Goal: Task Accomplishment & Management: Manage account settings

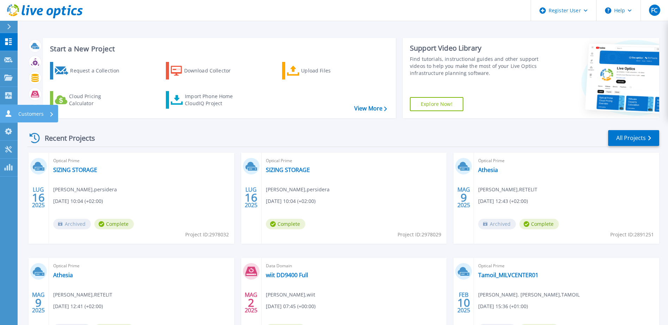
click at [7, 115] on icon at bounding box center [9, 113] width 6 height 7
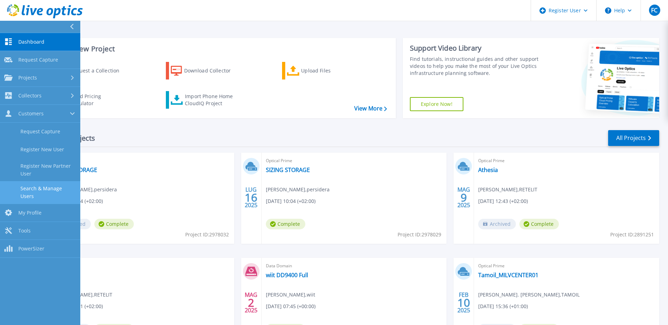
click at [44, 190] on link "Search & Manage Users" at bounding box center [40, 192] width 80 height 23
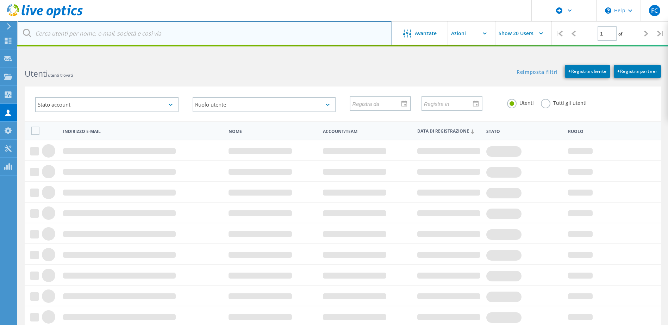
click at [138, 35] on input "text" at bounding box center [205, 33] width 374 height 25
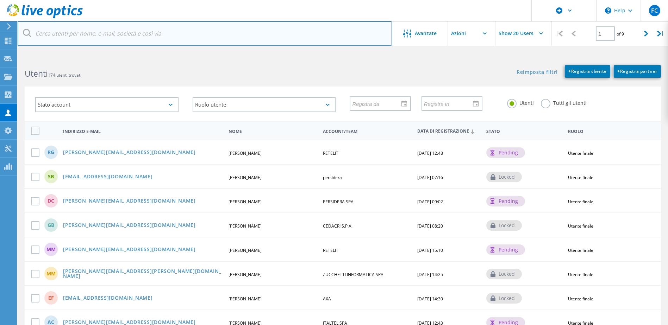
type input "[EMAIL_ADDRESS][DOMAIN_NAME]"
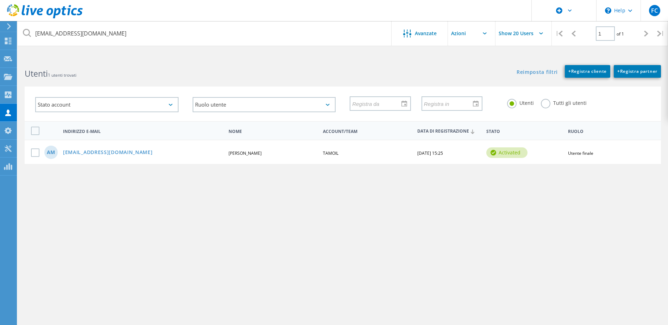
click at [27, 35] on icon at bounding box center [27, 33] width 8 height 8
click at [32, 154] on label at bounding box center [36, 153] width 11 height 8
click at [0, 0] on input "checkbox" at bounding box center [0, 0] width 0 height 0
click at [80, 155] on link "[EMAIL_ADDRESS][DOMAIN_NAME]" at bounding box center [108, 153] width 90 height 6
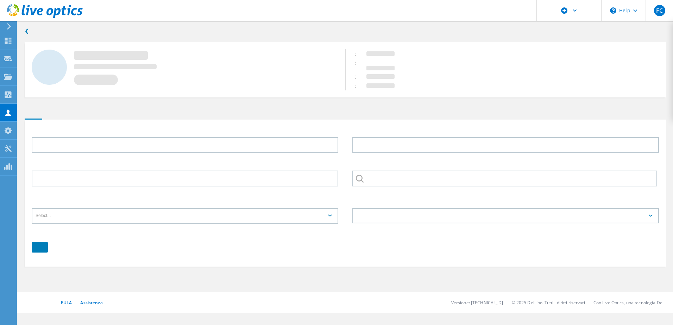
type input "[PERSON_NAME]"
type input "Motta"
type input "TAMOIL"
type input "Italiano"
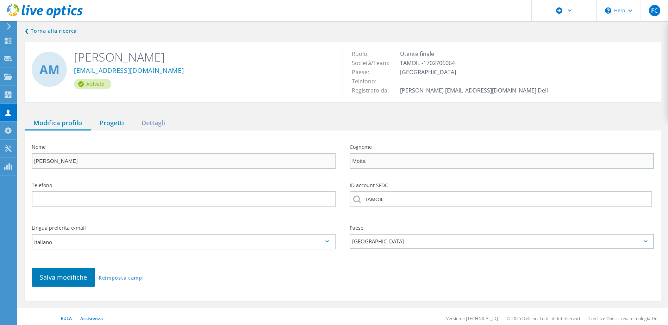
click at [113, 123] on div "Progetti" at bounding box center [112, 123] width 42 height 14
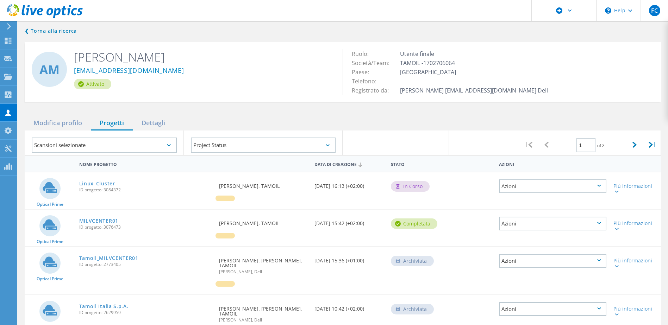
click at [183, 192] on span "ID progetto: 3084372" at bounding box center [145, 190] width 133 height 4
click at [102, 183] on link "Linux_Cluster" at bounding box center [97, 183] width 36 height 5
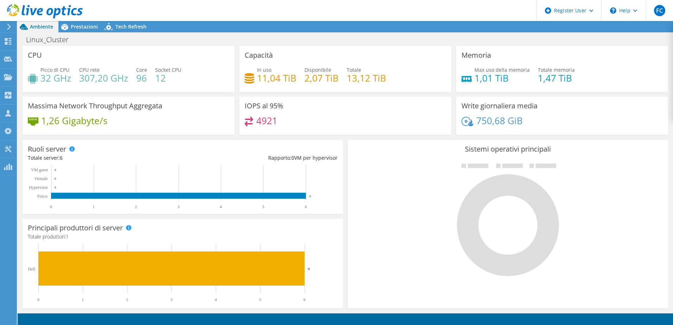
click at [44, 26] on span "Ambiente" at bounding box center [41, 26] width 23 height 7
drag, startPoint x: 283, startPoint y: 119, endPoint x: 230, endPoint y: 124, distance: 53.4
click at [230, 124] on div "CPU Picco di CPU 32 GHz CPU rete 307,20 GHz Core 96 Socket CPU 12 Capacità In u…" at bounding box center [345, 93] width 651 height 94
click at [42, 27] on span "Ambiente" at bounding box center [41, 26] width 23 height 7
click at [9, 111] on use at bounding box center [8, 113] width 6 height 7
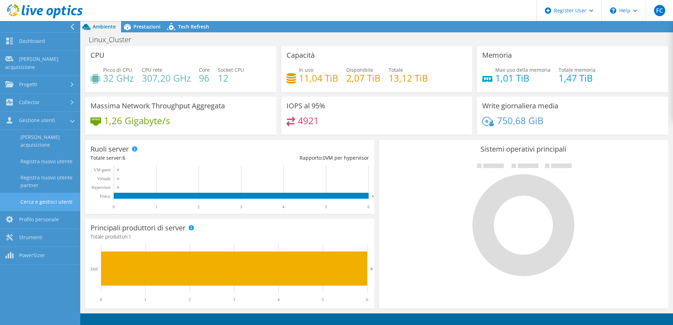
click at [38, 193] on link "Cerca e gestisci utenti" at bounding box center [40, 202] width 80 height 18
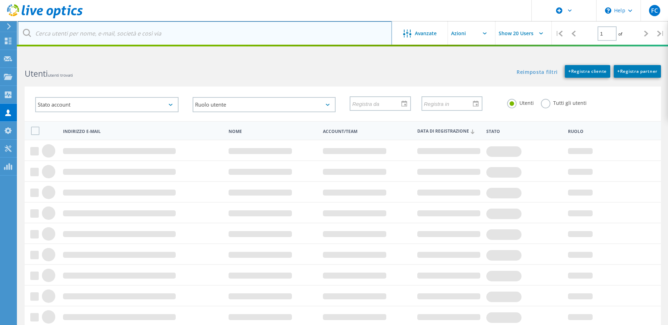
click at [144, 38] on input "text" at bounding box center [205, 33] width 374 height 25
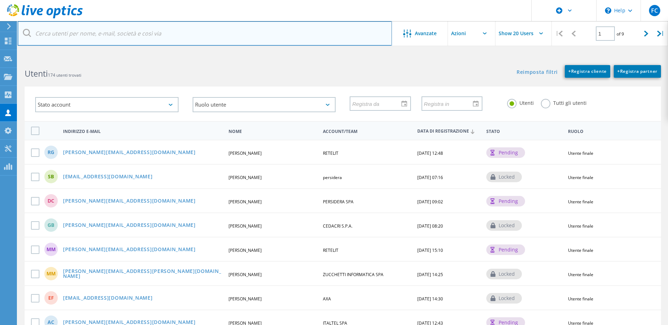
type input "[EMAIL_ADDRESS][DOMAIN_NAME]"
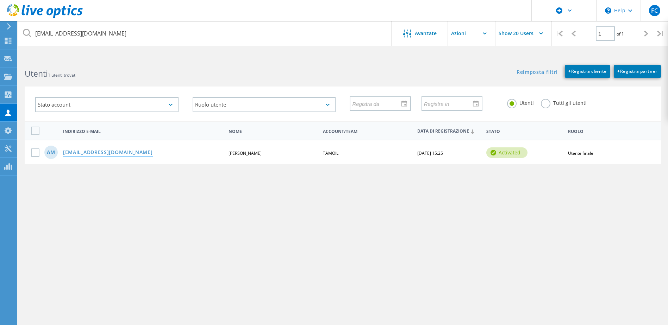
click at [71, 154] on link "[EMAIL_ADDRESS][DOMAIN_NAME]" at bounding box center [108, 153] width 90 height 6
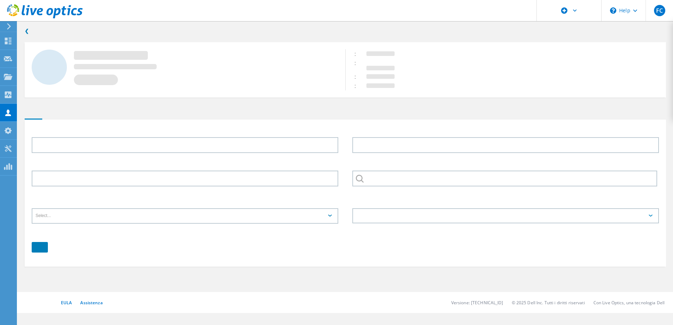
type input "[PERSON_NAME]"
type input "Motta"
type input "TAMOIL"
type input "Italiano"
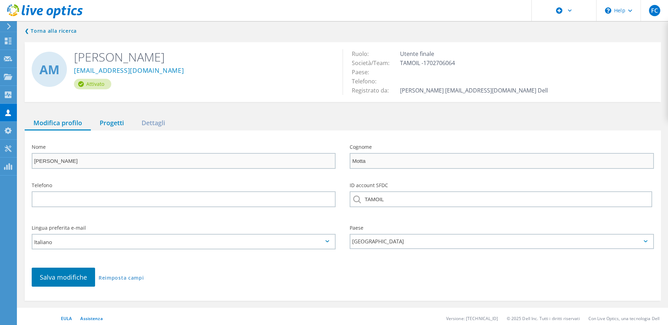
click at [105, 121] on div "Progetti" at bounding box center [112, 123] width 42 height 14
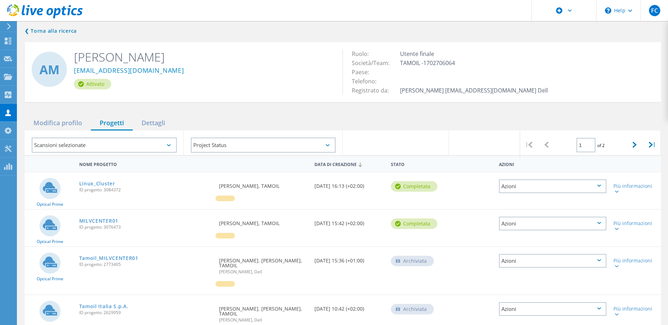
drag, startPoint x: 189, startPoint y: 10, endPoint x: 124, endPoint y: 298, distance: 295.7
